Goal: Information Seeking & Learning: Learn about a topic

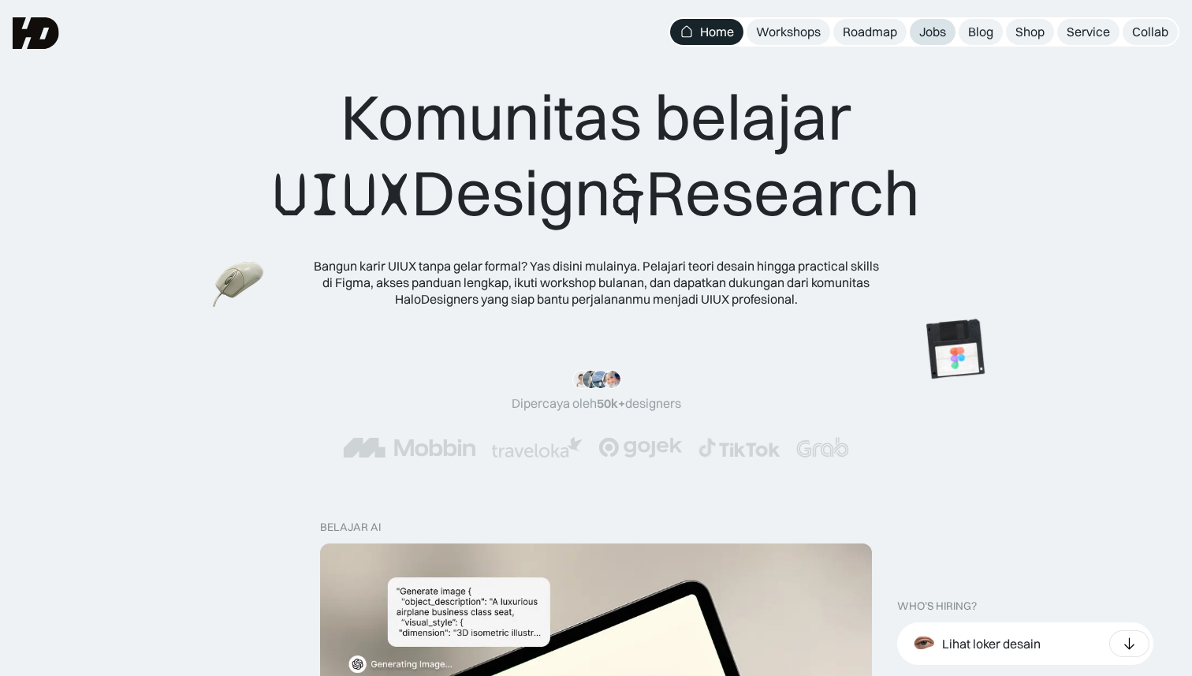
click at [934, 41] on link "Jobs" at bounding box center [933, 32] width 46 height 26
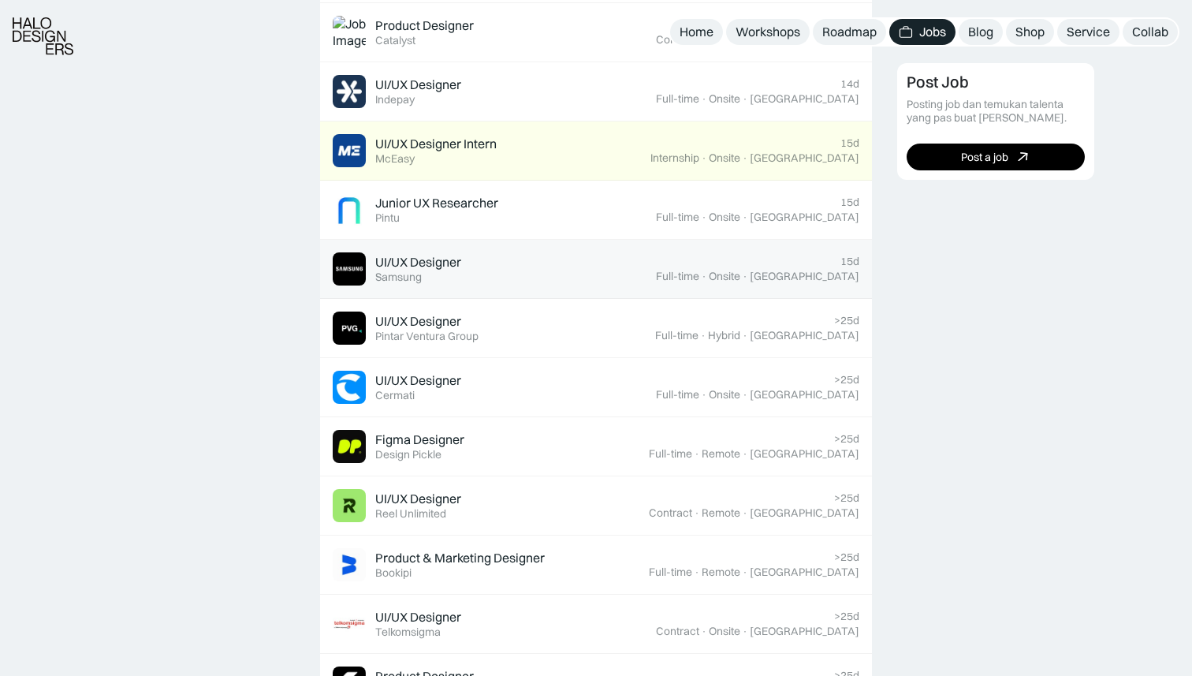
scroll to position [912, 0]
click at [680, 292] on link "UI/UX Designer Featured Samsung 15d Full-time · Onsite · Jakarta" at bounding box center [596, 267] width 552 height 59
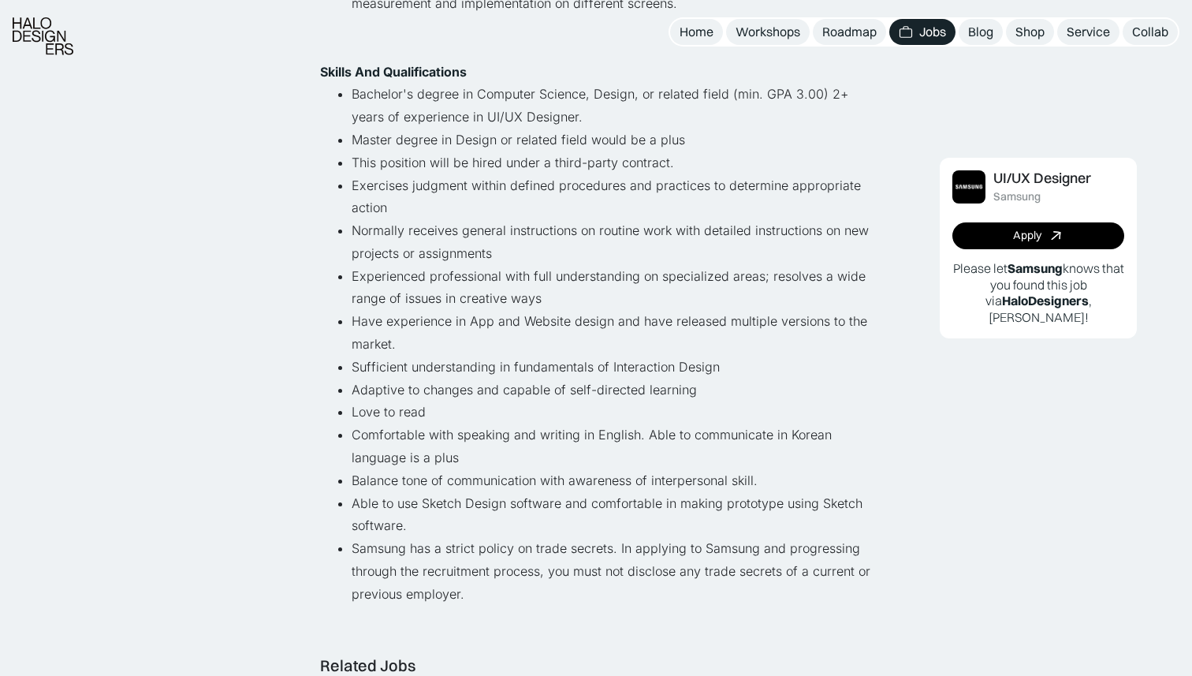
scroll to position [765, 0]
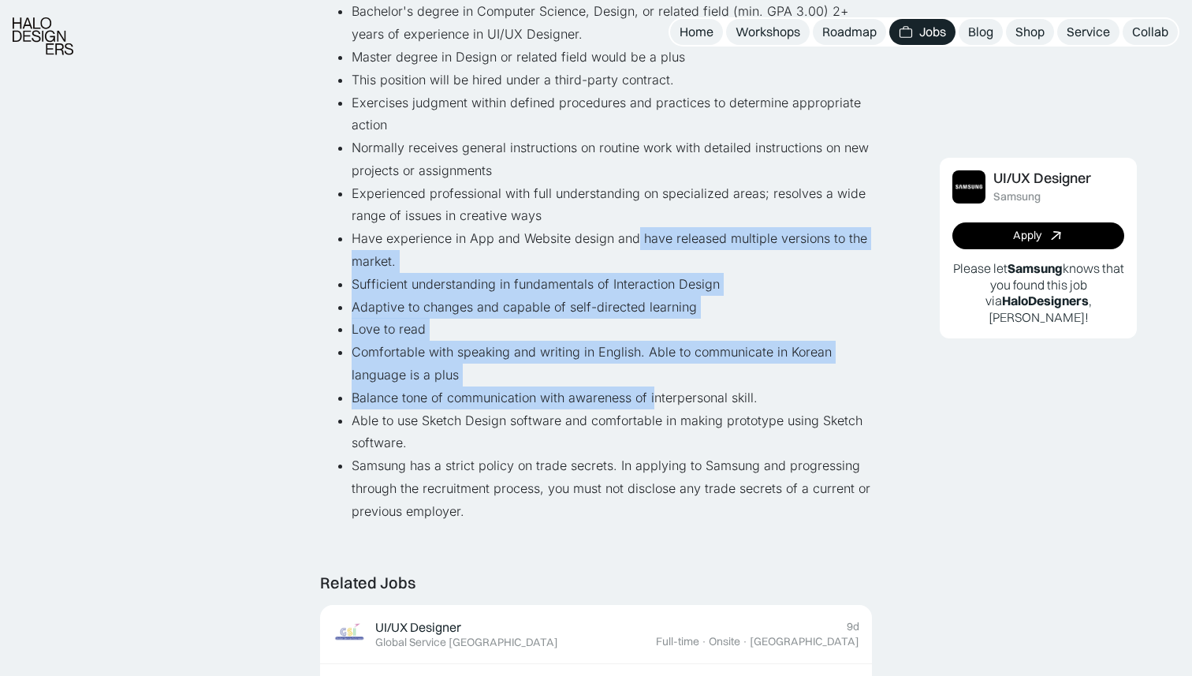
drag, startPoint x: 632, startPoint y: 248, endPoint x: 653, endPoint y: 388, distance: 141.1
click at [653, 388] on ul "Bachelor's degree in Computer Science, Design, or related field (min. GPA 3.00)…" at bounding box center [596, 261] width 552 height 522
click at [653, 388] on li "Balance tone of communication with awareness of interpersonal skill." at bounding box center [612, 397] width 520 height 23
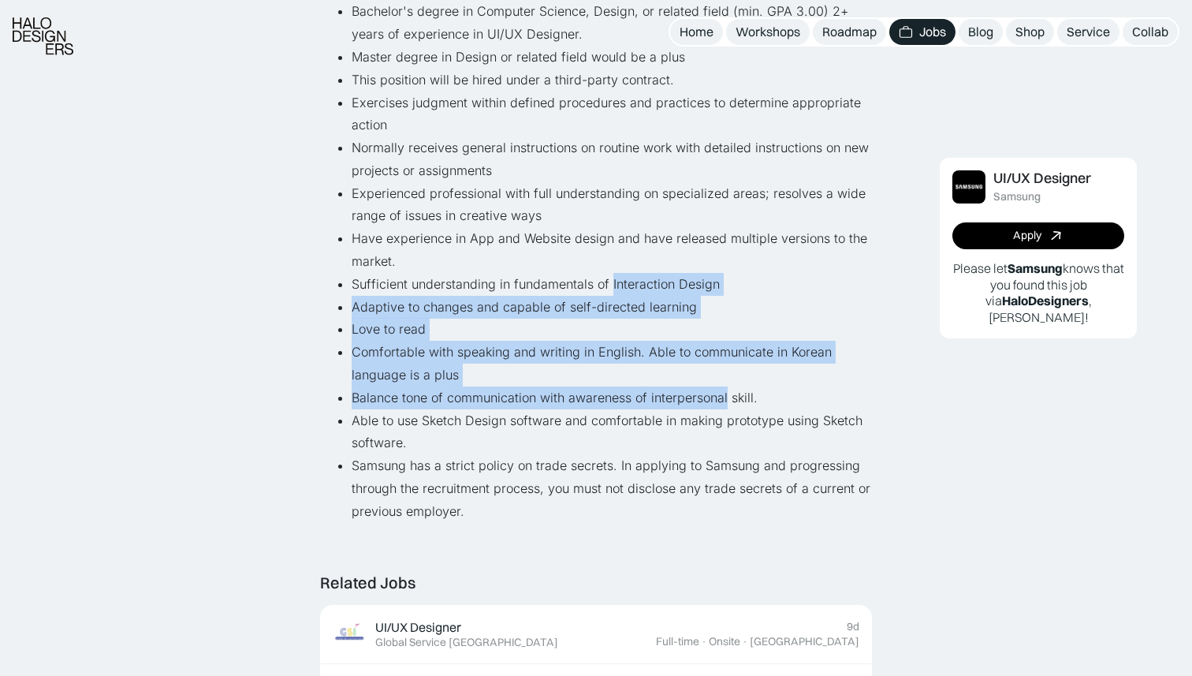
drag, startPoint x: 653, startPoint y: 388, endPoint x: 640, endPoint y: 276, distance: 112.7
click at [640, 276] on ul "Bachelor's degree in Computer Science, Design, or related field (min. GPA 3.00)…" at bounding box center [596, 261] width 552 height 522
click at [640, 276] on li "Sufficient understanding in fundamentals of Interaction Design" at bounding box center [612, 284] width 520 height 23
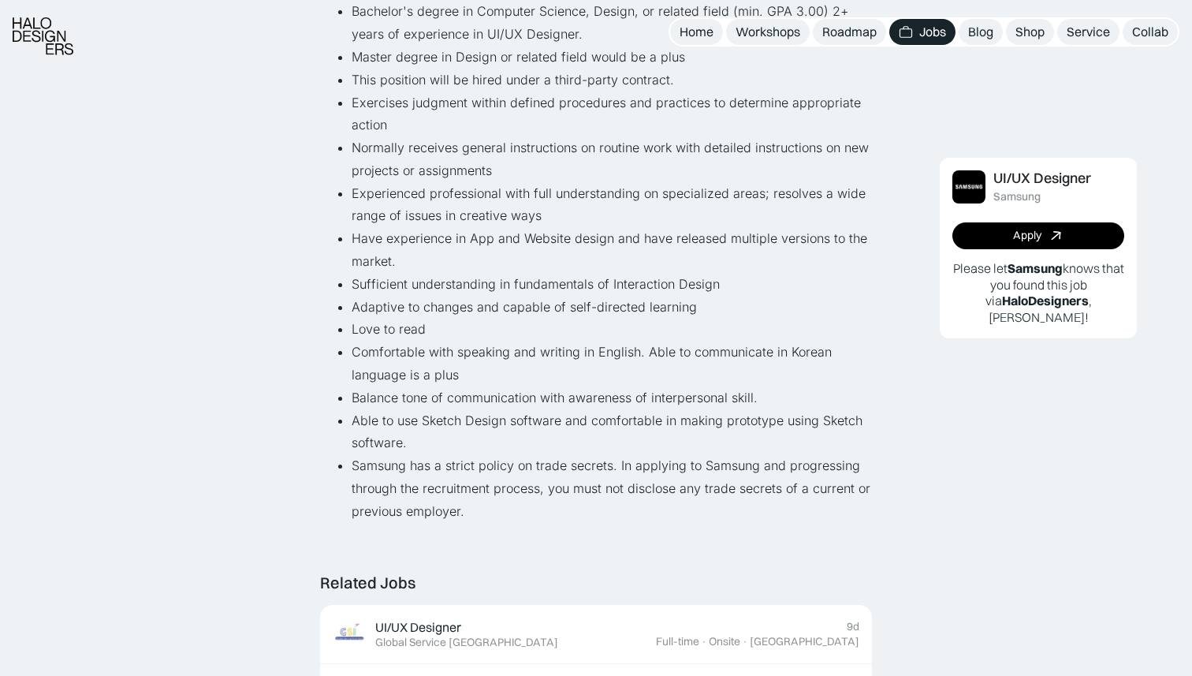
click at [589, 229] on li "Have experience in App and Website design and have released multiple versions t…" at bounding box center [612, 250] width 520 height 46
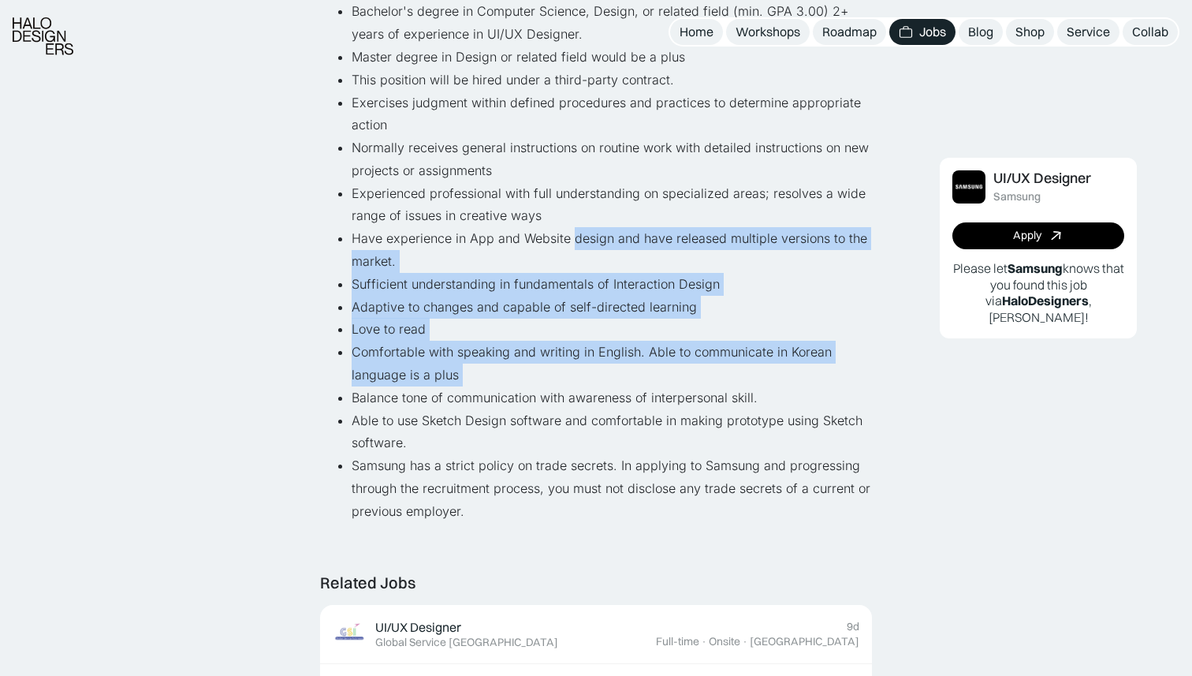
drag, startPoint x: 589, startPoint y: 229, endPoint x: 595, endPoint y: 371, distance: 142.1
click at [595, 371] on ul "Bachelor's degree in Computer Science, Design, or related field (min. GPA 3.00)…" at bounding box center [596, 261] width 552 height 522
click at [595, 371] on li "Comfortable with speaking and writing in English. Able to communicate in Korean…" at bounding box center [612, 364] width 520 height 46
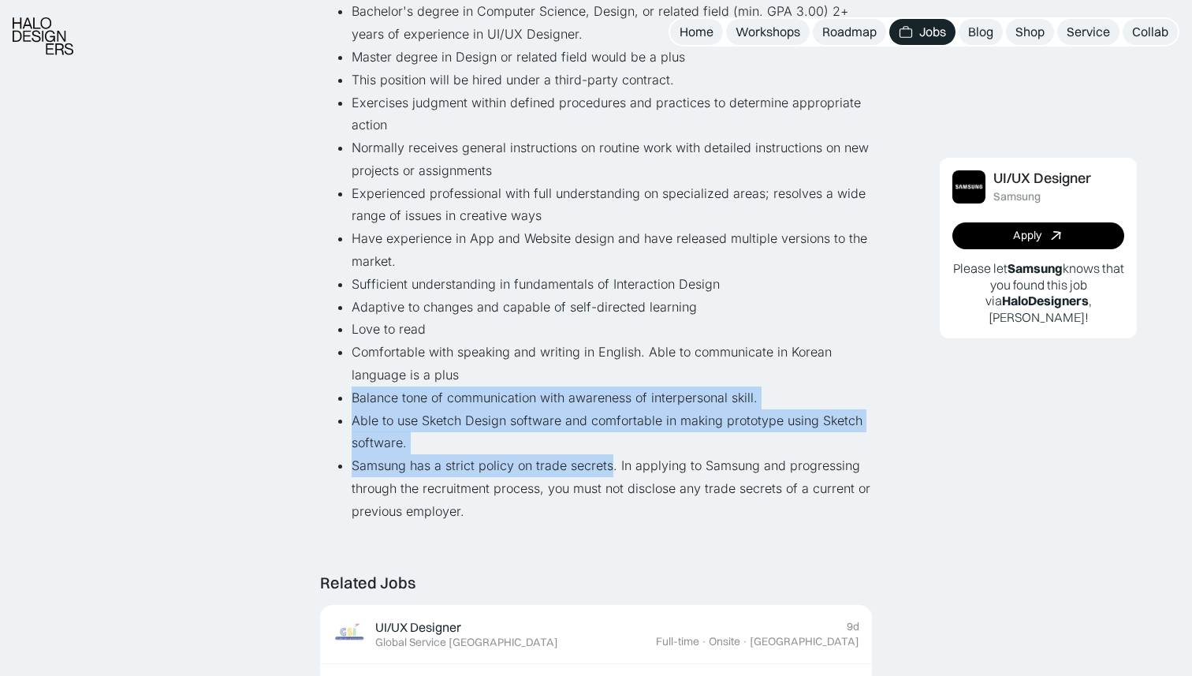
drag, startPoint x: 595, startPoint y: 371, endPoint x: 605, endPoint y: 465, distance: 95.1
click at [605, 465] on ul "Bachelor's degree in Computer Science, Design, or related field (min. GPA 3.00)…" at bounding box center [596, 261] width 552 height 522
click at [605, 465] on li "Samsung has a strict policy on trade secrets. In applying to Samsung and progre…" at bounding box center [612, 488] width 520 height 68
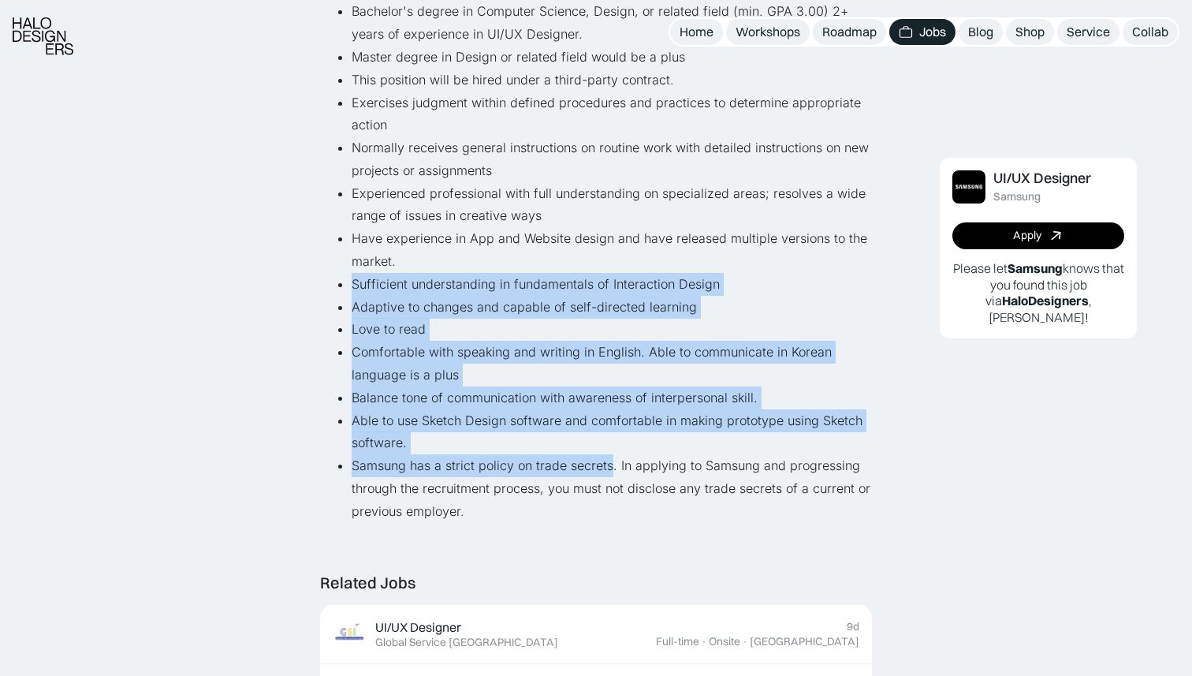
drag, startPoint x: 605, startPoint y: 465, endPoint x: 605, endPoint y: 267, distance: 197.9
click at [605, 267] on ul "Bachelor's degree in Computer Science, Design, or related field (min. GPA 3.00)…" at bounding box center [596, 261] width 552 height 522
click at [605, 267] on li "Have experience in App and Website design and have released multiple versions t…" at bounding box center [612, 250] width 520 height 46
drag, startPoint x: 605, startPoint y: 267, endPoint x: 618, endPoint y: 477, distance: 210.2
click at [618, 477] on ul "Bachelor's degree in Computer Science, Design, or related field (min. GPA 3.00)…" at bounding box center [596, 261] width 552 height 522
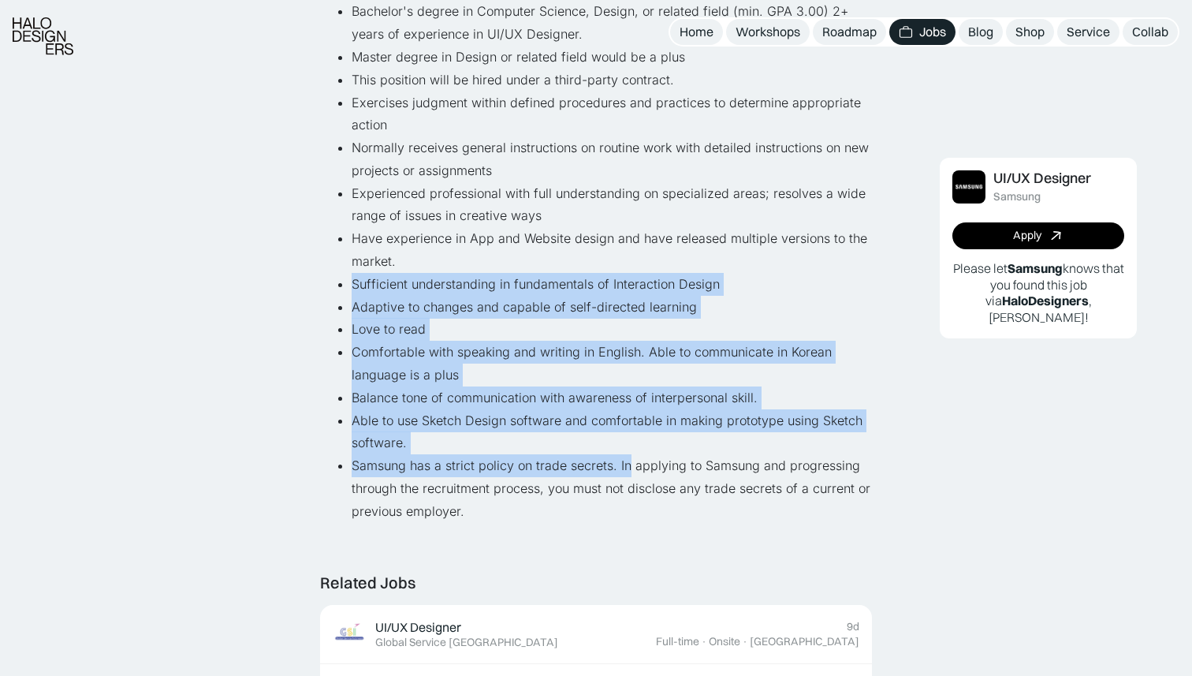
click at [618, 477] on li "Samsung has a strict policy on trade secrets. In applying to Samsung and progre…" at bounding box center [612, 488] width 520 height 68
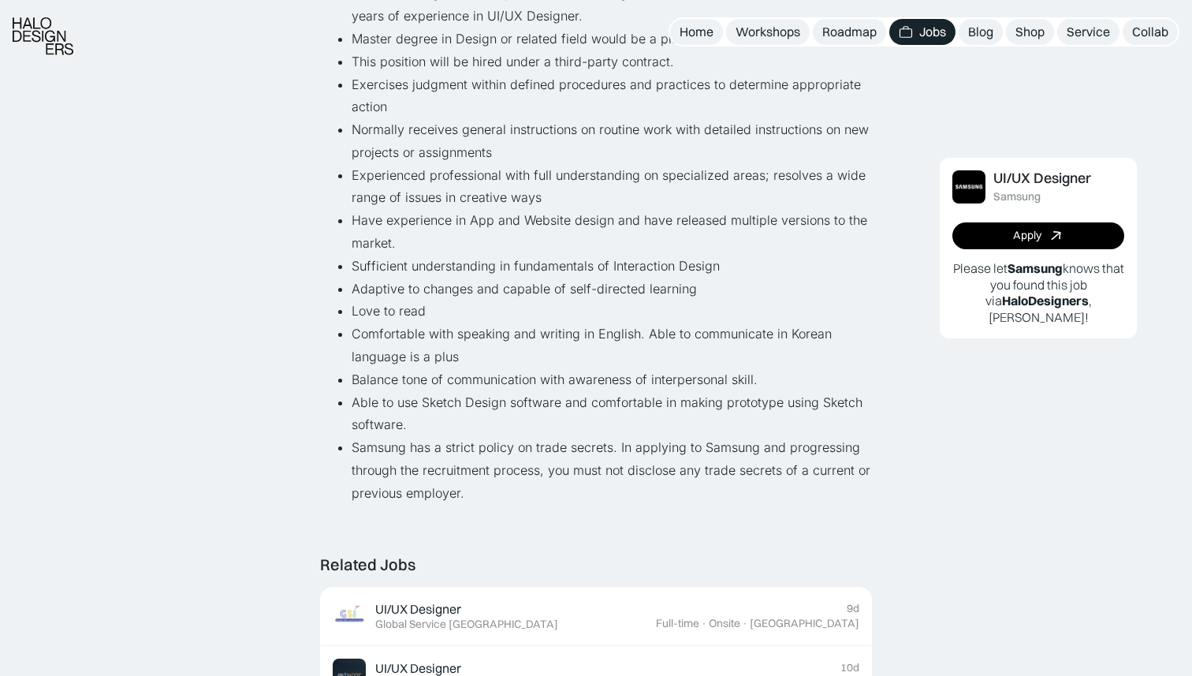
scroll to position [789, 0]
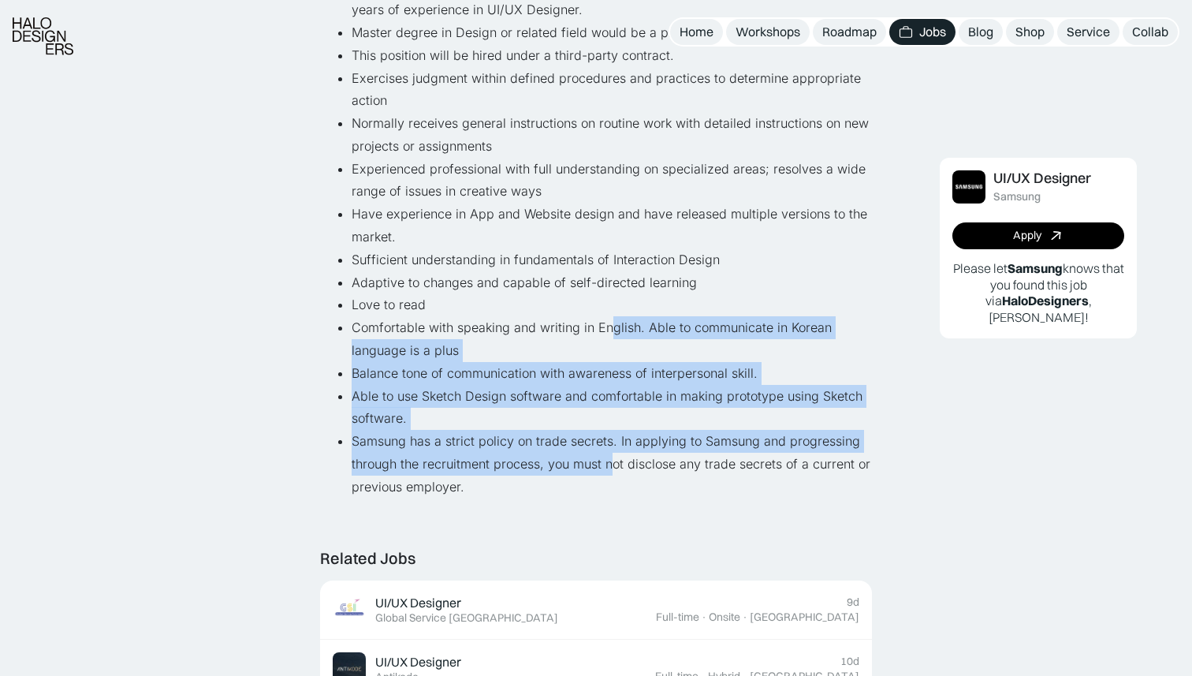
drag, startPoint x: 610, startPoint y: 468, endPoint x: 610, endPoint y: 316, distance: 152.2
click at [610, 317] on ul "Bachelor's degree in Computer Science, Design, or related field (min. GPA 3.00)…" at bounding box center [596, 237] width 552 height 522
click at [610, 316] on li "Comfortable with speaking and writing in English. Able to communicate in Korean…" at bounding box center [612, 339] width 520 height 46
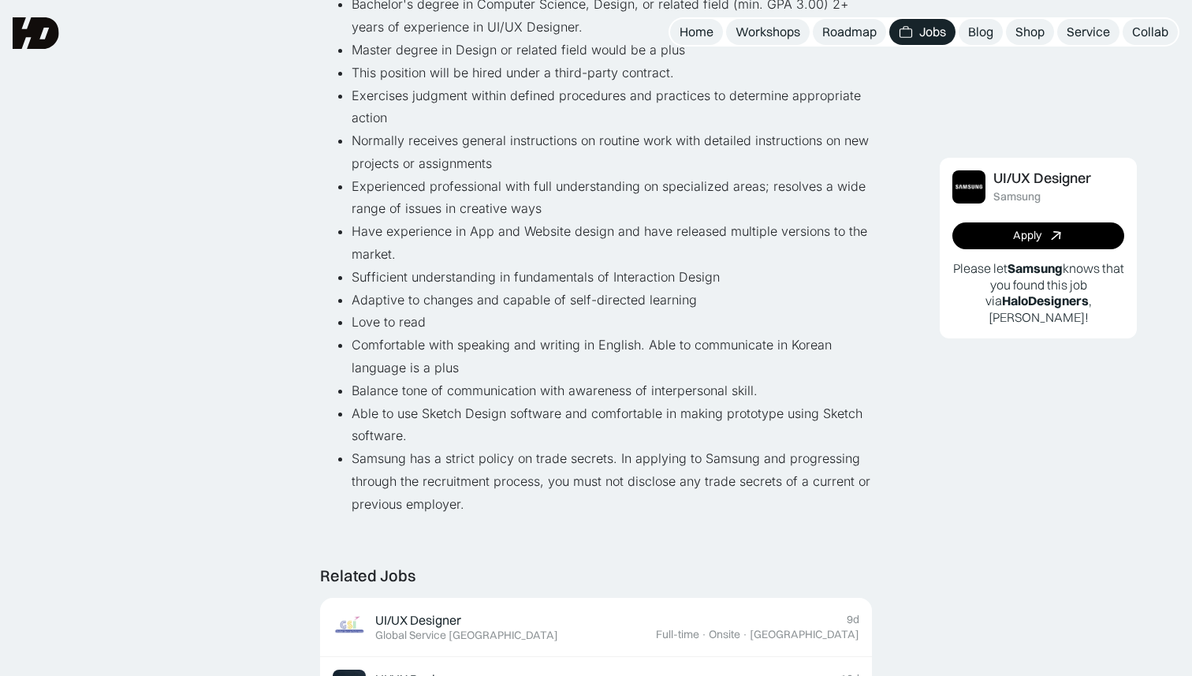
scroll to position [0, 0]
